Goal: Task Accomplishment & Management: Manage account settings

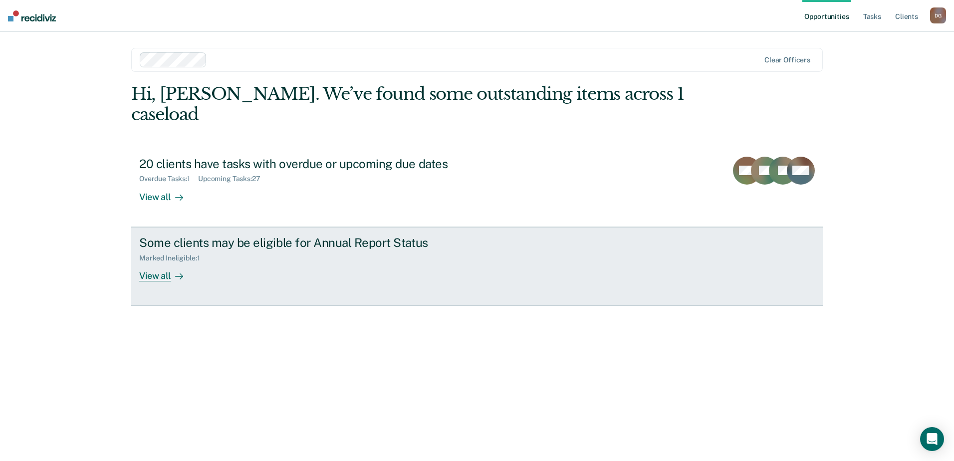
click at [154, 262] on div "View all" at bounding box center [167, 271] width 56 height 19
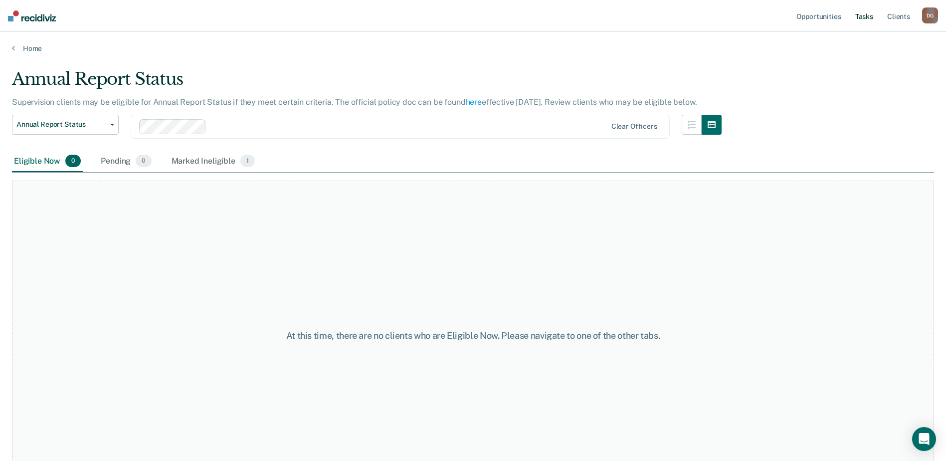
click at [868, 17] on link "Tasks" at bounding box center [864, 16] width 22 height 32
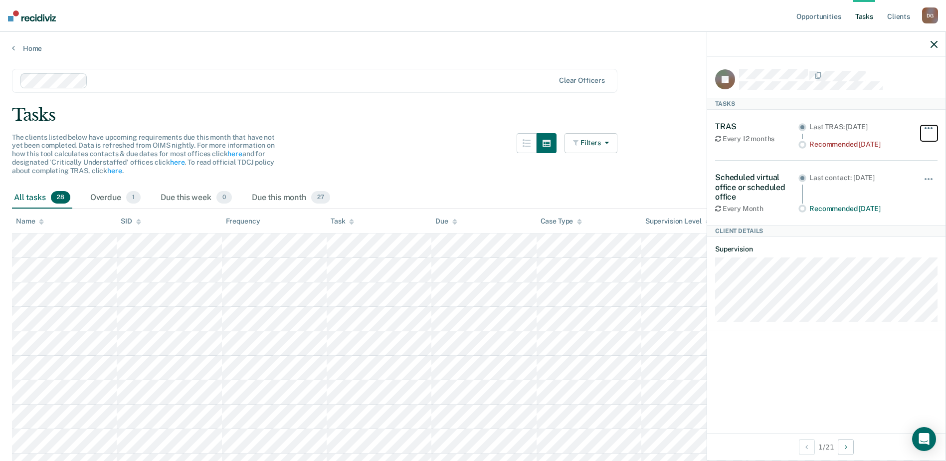
click at [928, 126] on button "button" at bounding box center [929, 133] width 17 height 16
click at [118, 196] on div "Overdue 1" at bounding box center [115, 198] width 54 height 22
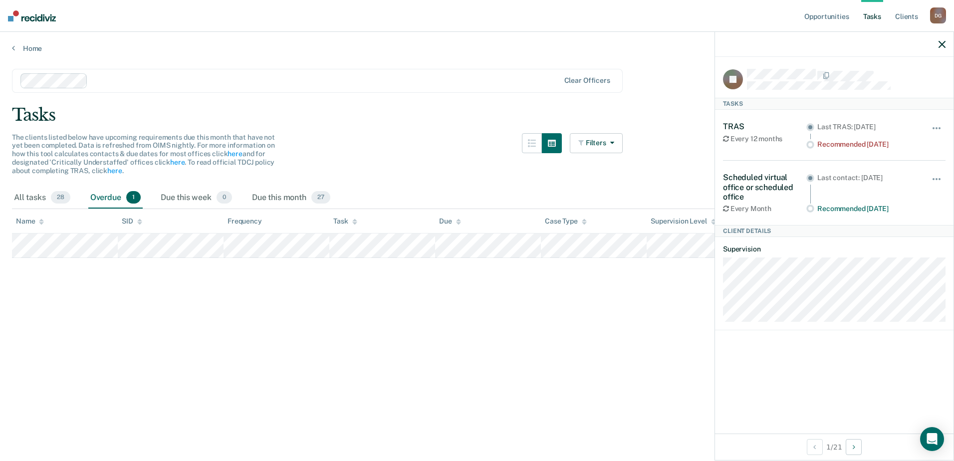
click at [711, 223] on icon at bounding box center [713, 221] width 5 height 6
click at [31, 232] on table "Name SID Frequency Task Due Case Type Supervision Level Assigned To" at bounding box center [477, 233] width 930 height 49
click at [14, 47] on icon at bounding box center [13, 48] width 3 height 8
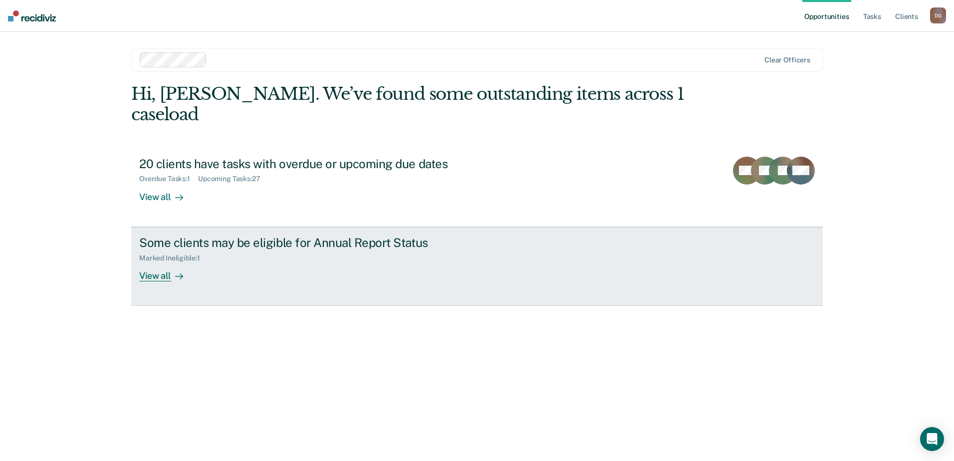
click at [156, 262] on div "View all" at bounding box center [167, 271] width 56 height 19
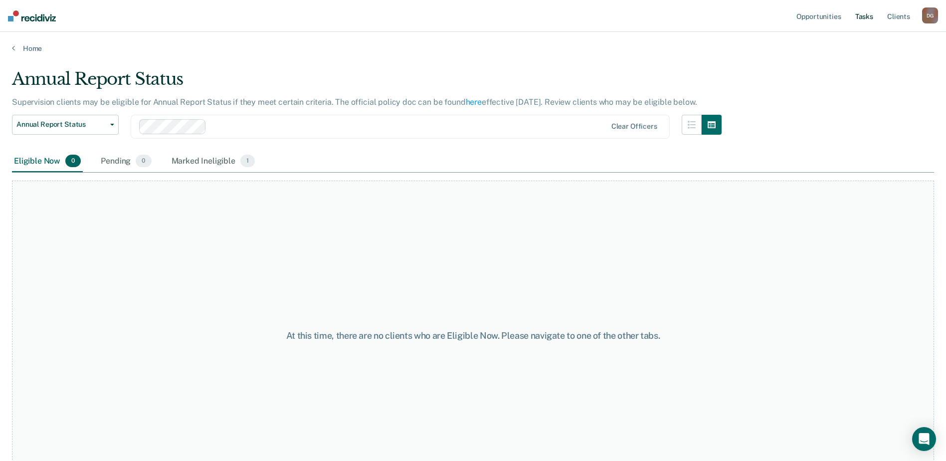
click at [863, 21] on link "Tasks" at bounding box center [864, 16] width 22 height 32
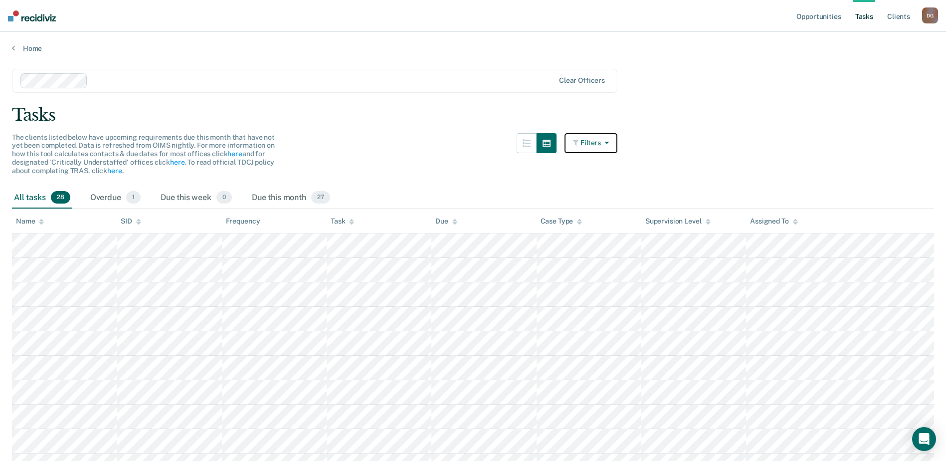
click at [616, 144] on button "Filters" at bounding box center [591, 143] width 53 height 20
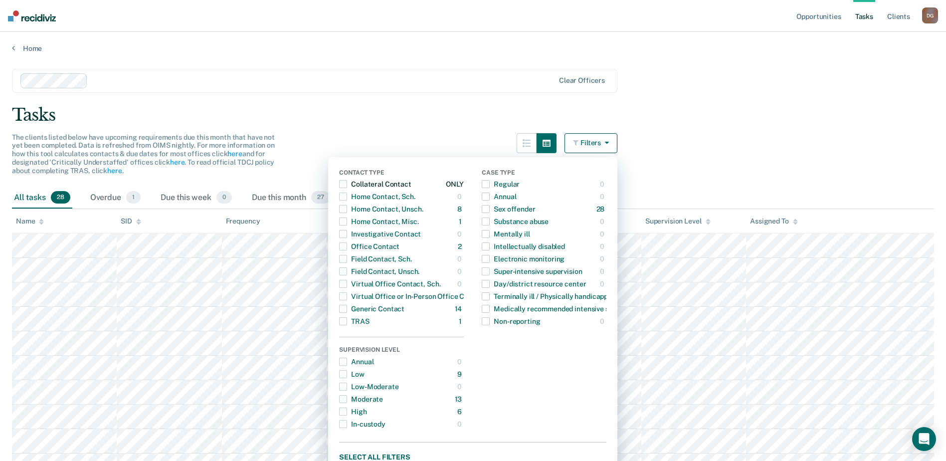
click at [347, 185] on span "button" at bounding box center [343, 184] width 8 height 8
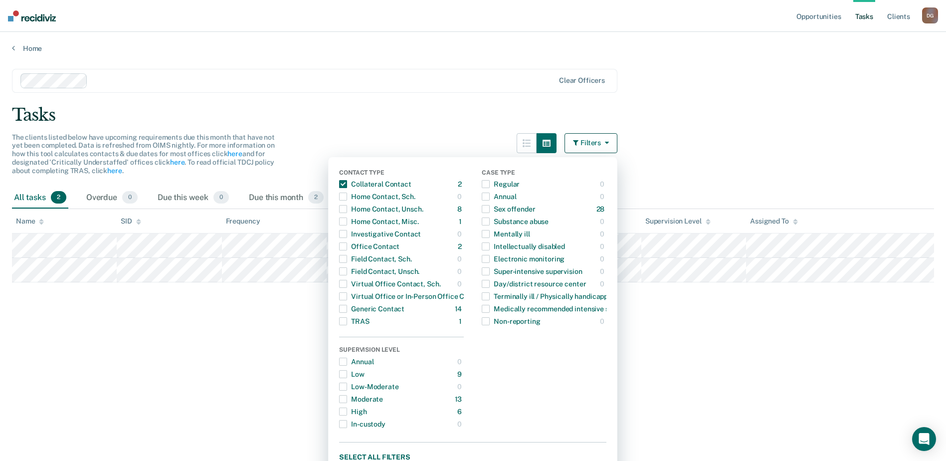
click at [187, 356] on main "Clear officers Tasks The clients listed below have upcoming requirements due th…" at bounding box center [473, 255] width 946 height 405
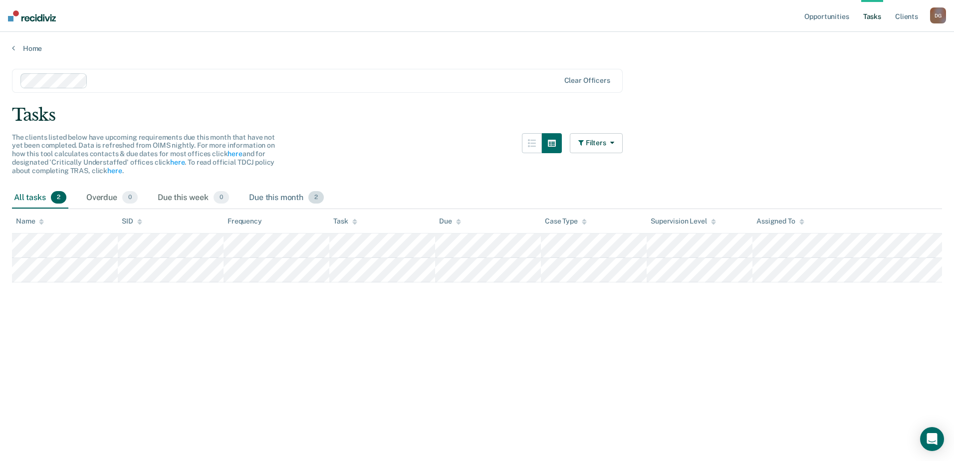
click at [292, 199] on div "Due this month 2" at bounding box center [286, 198] width 79 height 22
click at [610, 140] on icon "button" at bounding box center [610, 142] width 8 height 7
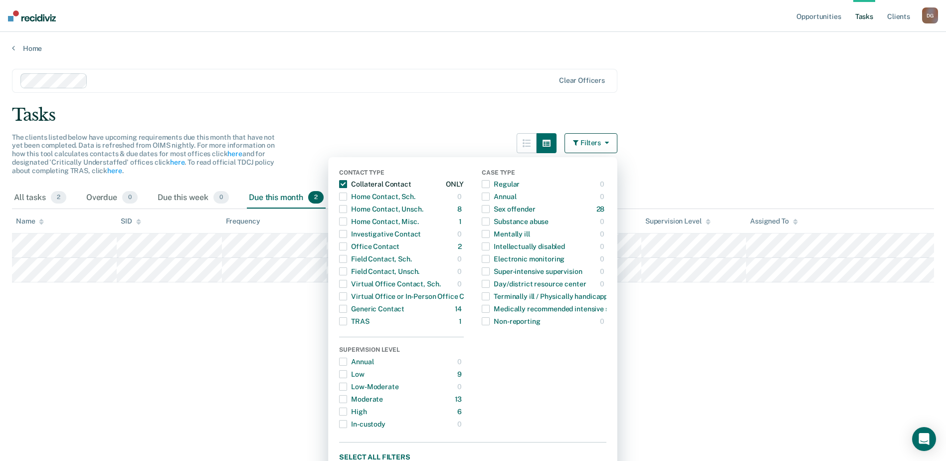
click at [347, 180] on span "button" at bounding box center [343, 184] width 8 height 8
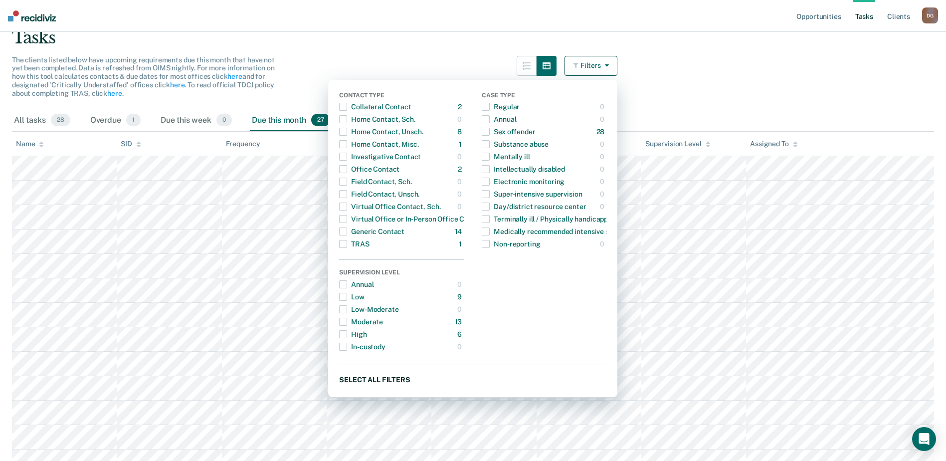
scroll to position [102, 0]
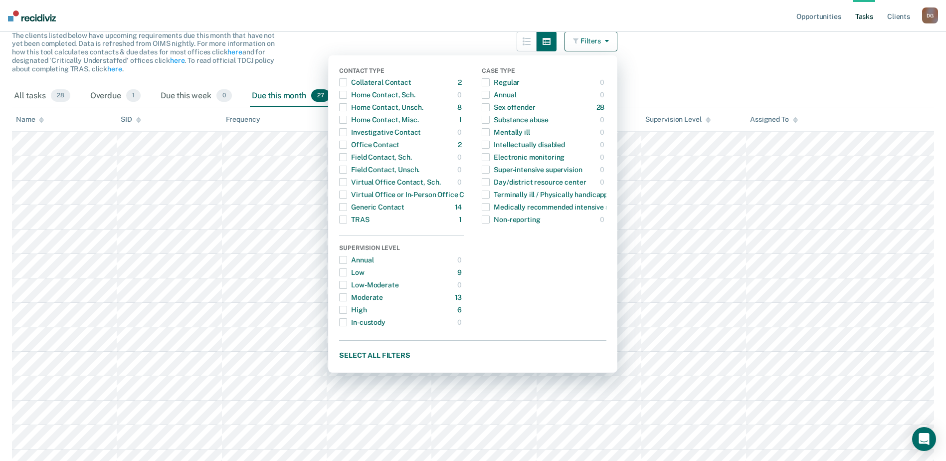
click at [414, 47] on div "The clients listed below have upcoming requirements due this month that have no…" at bounding box center [315, 58] width 606 height 54
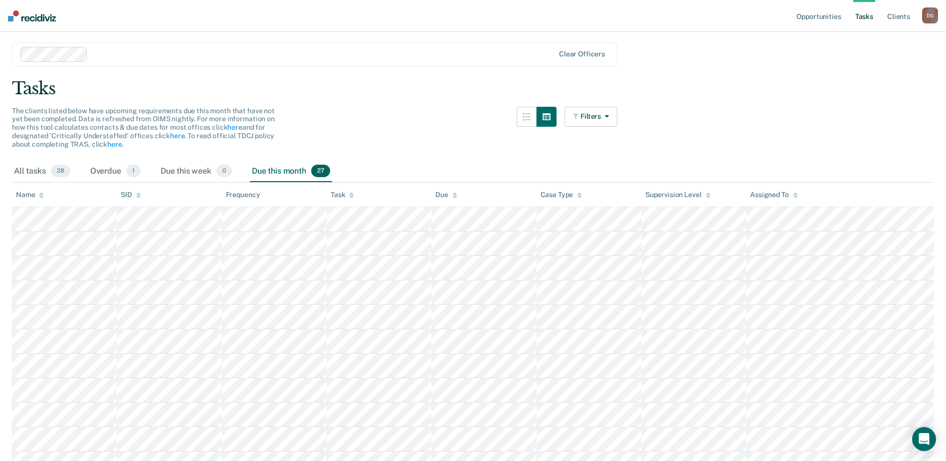
scroll to position [0, 0]
